Goal: Information Seeking & Learning: Learn about a topic

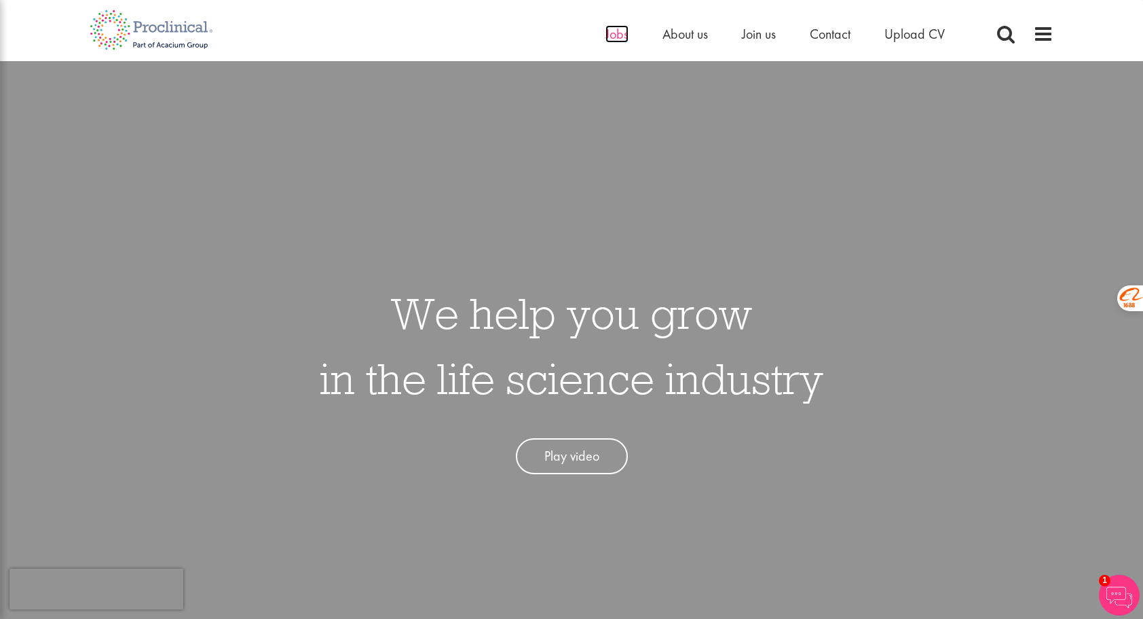
click at [607, 30] on span "Jobs" at bounding box center [617, 34] width 23 height 18
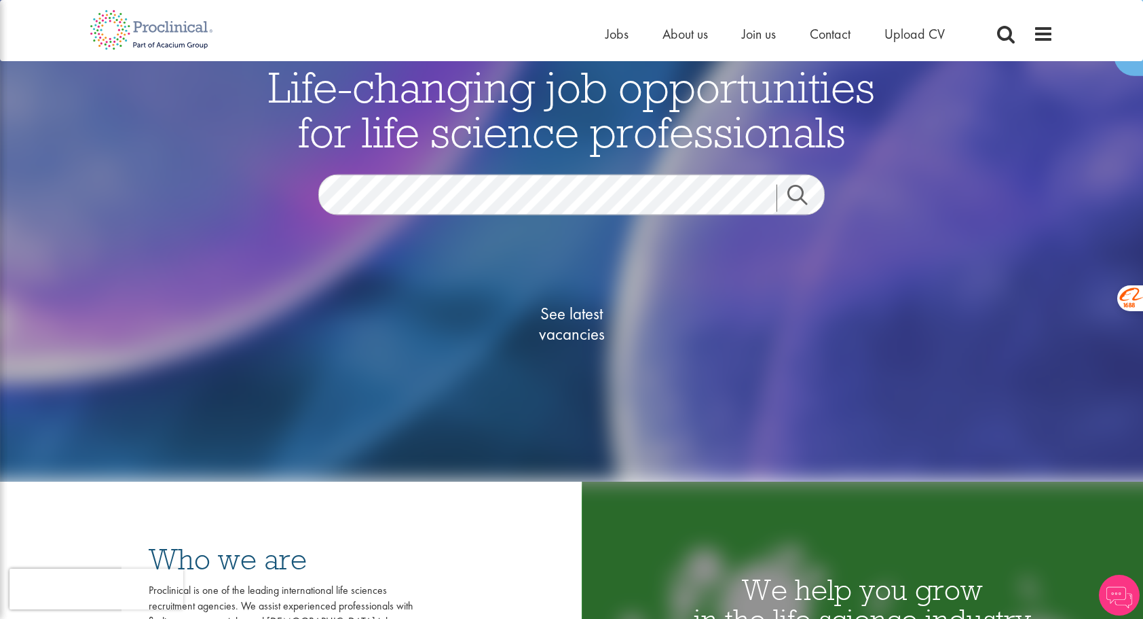
scroll to position [204, 0]
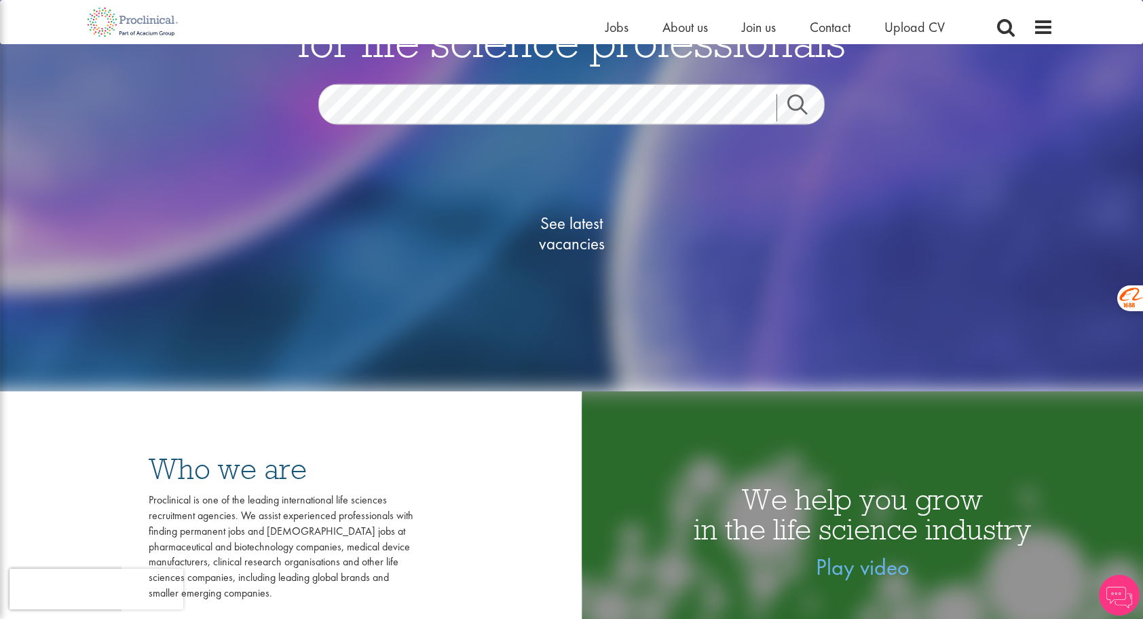
click at [809, 100] on link "Search" at bounding box center [806, 107] width 58 height 27
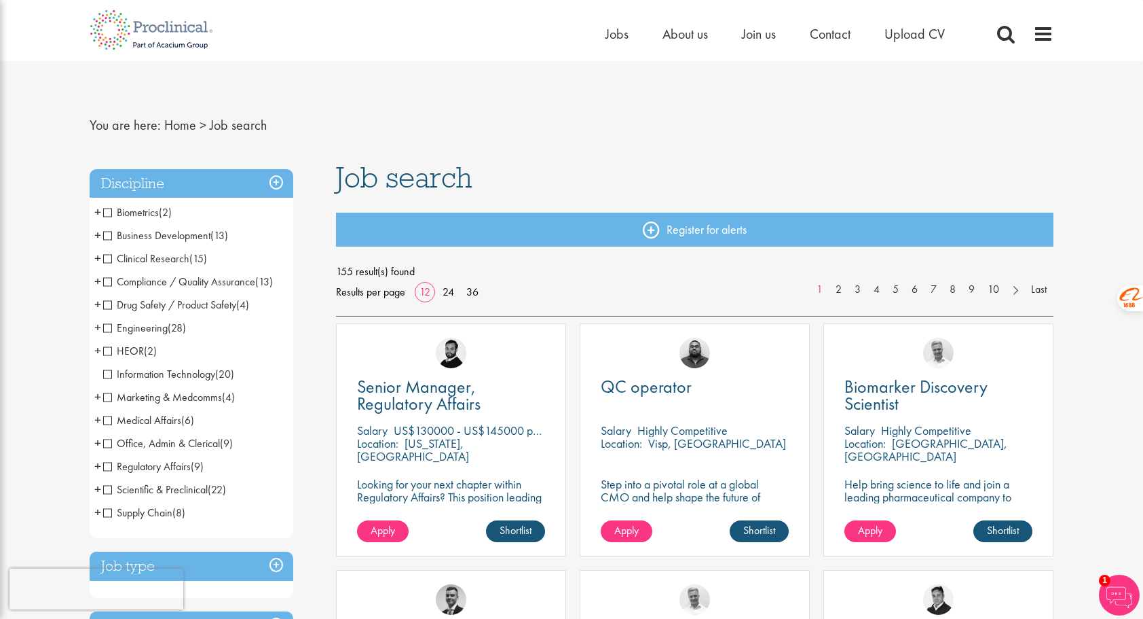
click at [111, 257] on span "Clinical Research" at bounding box center [146, 258] width 86 height 14
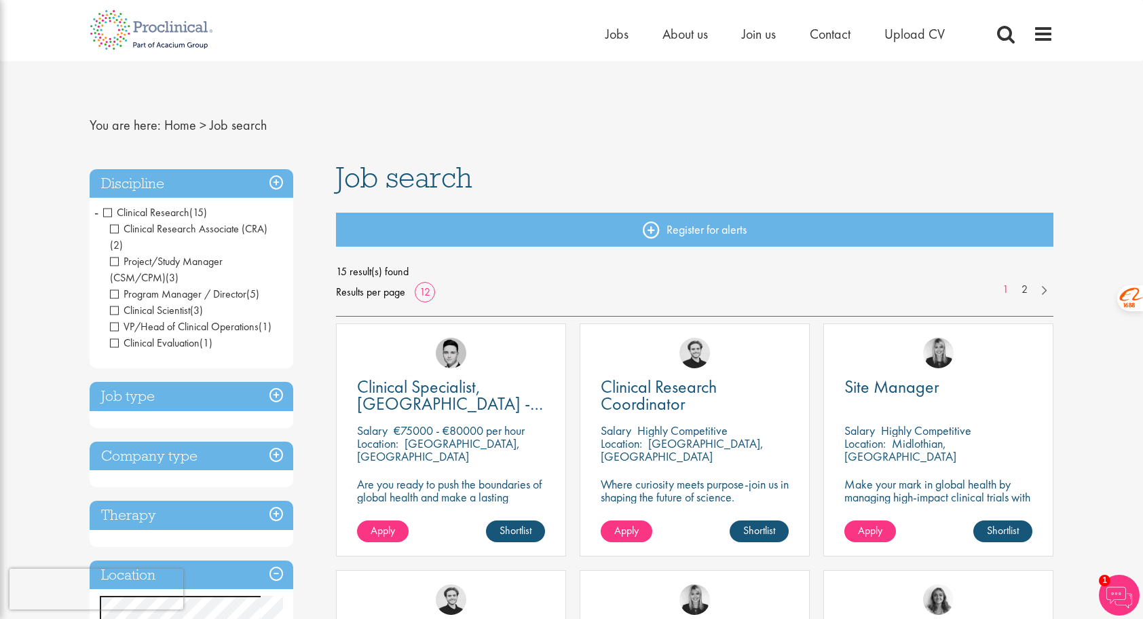
click at [111, 213] on span "Clinical Research" at bounding box center [146, 212] width 86 height 14
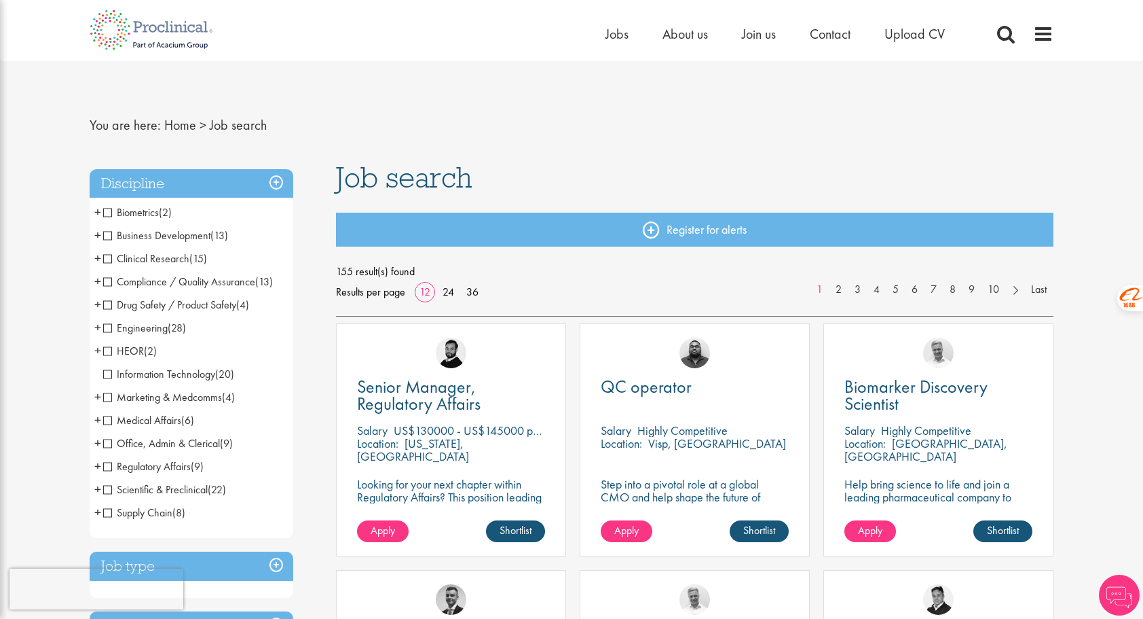
click at [111, 354] on span "HEOR" at bounding box center [123, 351] width 41 height 14
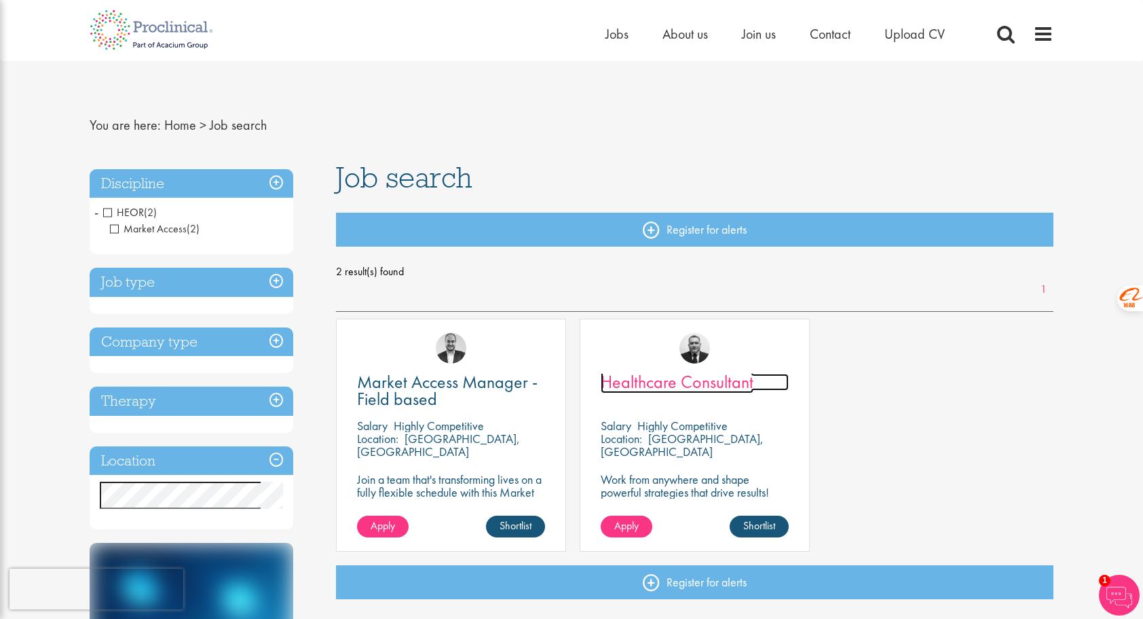
click at [708, 387] on span "Healthcare Consultant" at bounding box center [677, 381] width 153 height 23
